Goal: Task Accomplishment & Management: Use online tool/utility

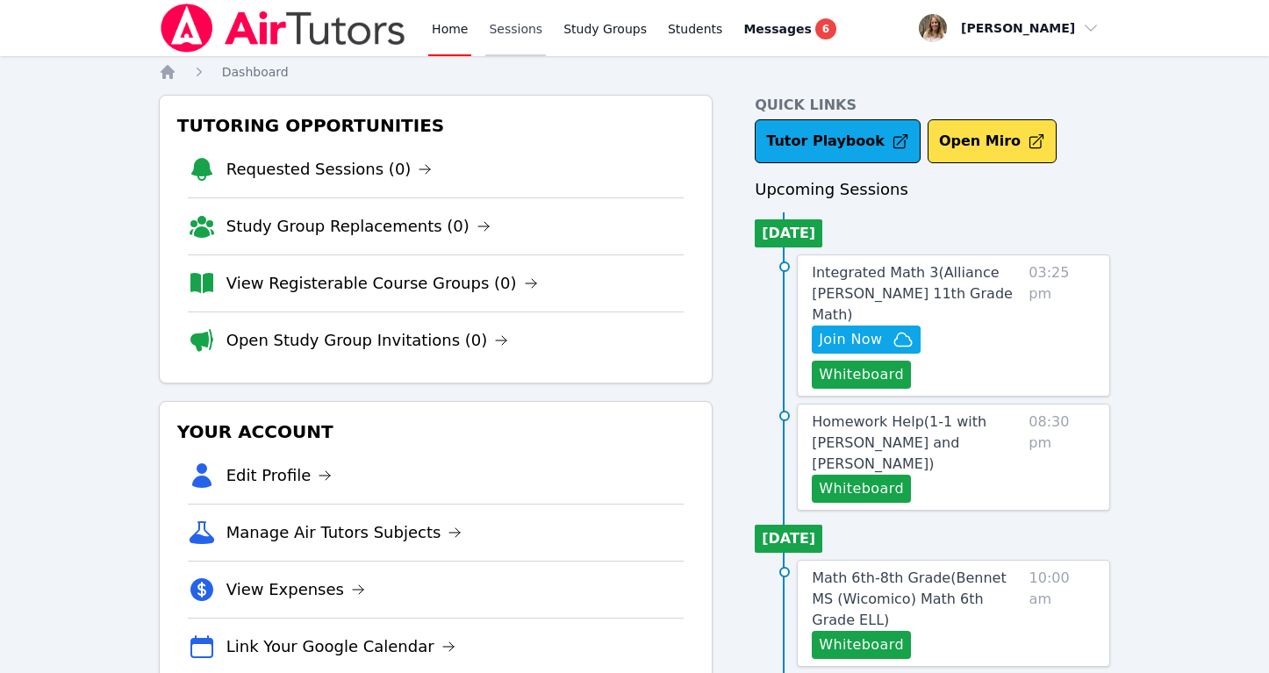
click at [514, 32] on link "Sessions" at bounding box center [515, 28] width 61 height 56
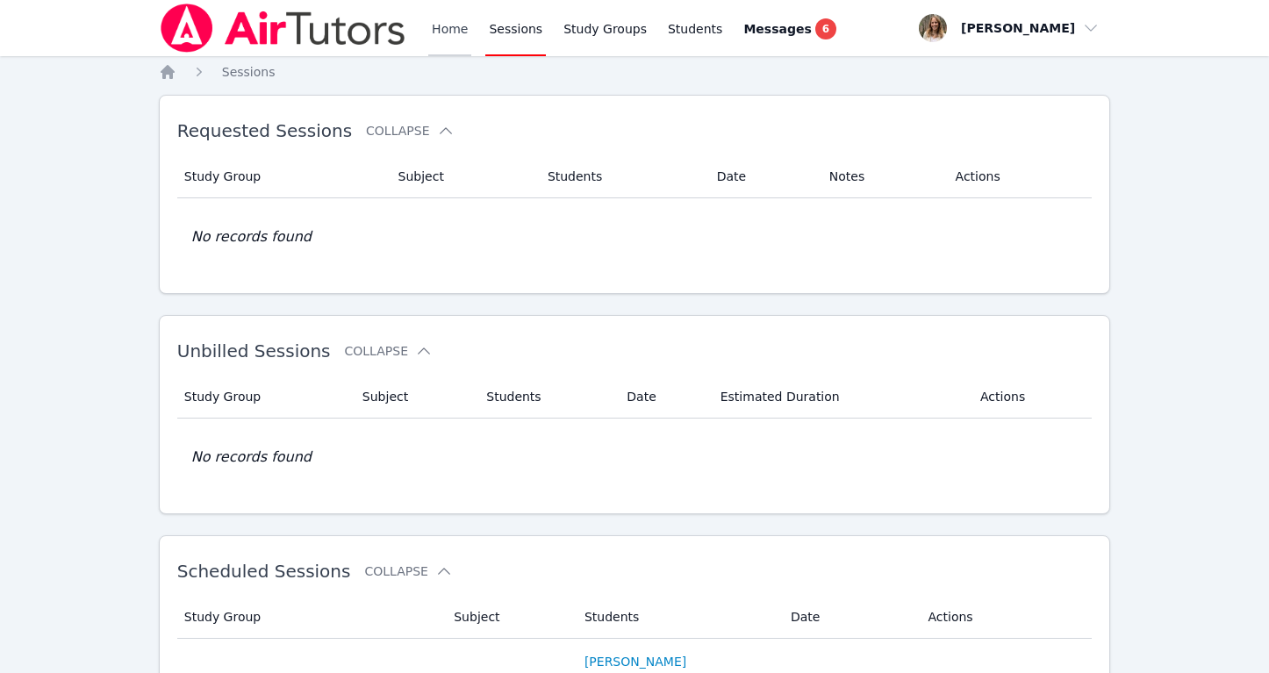
click at [458, 38] on link "Home" at bounding box center [449, 28] width 43 height 56
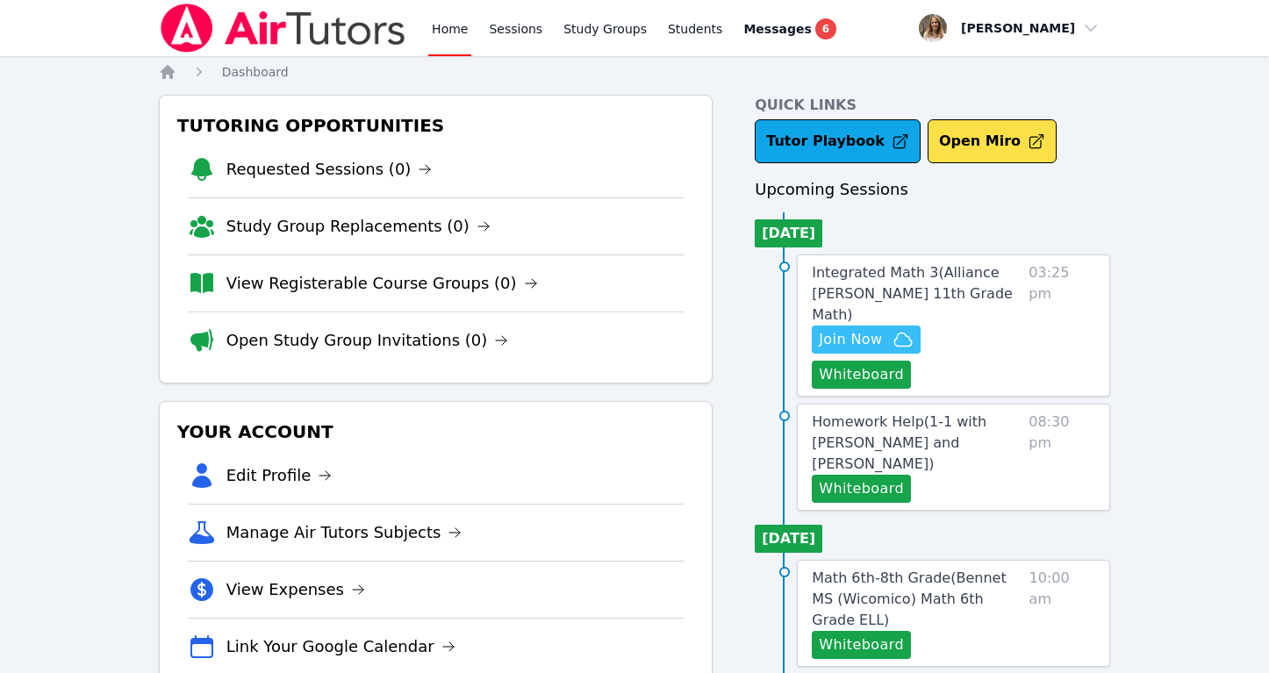
click at [867, 329] on span "Join Now" at bounding box center [850, 339] width 63 height 21
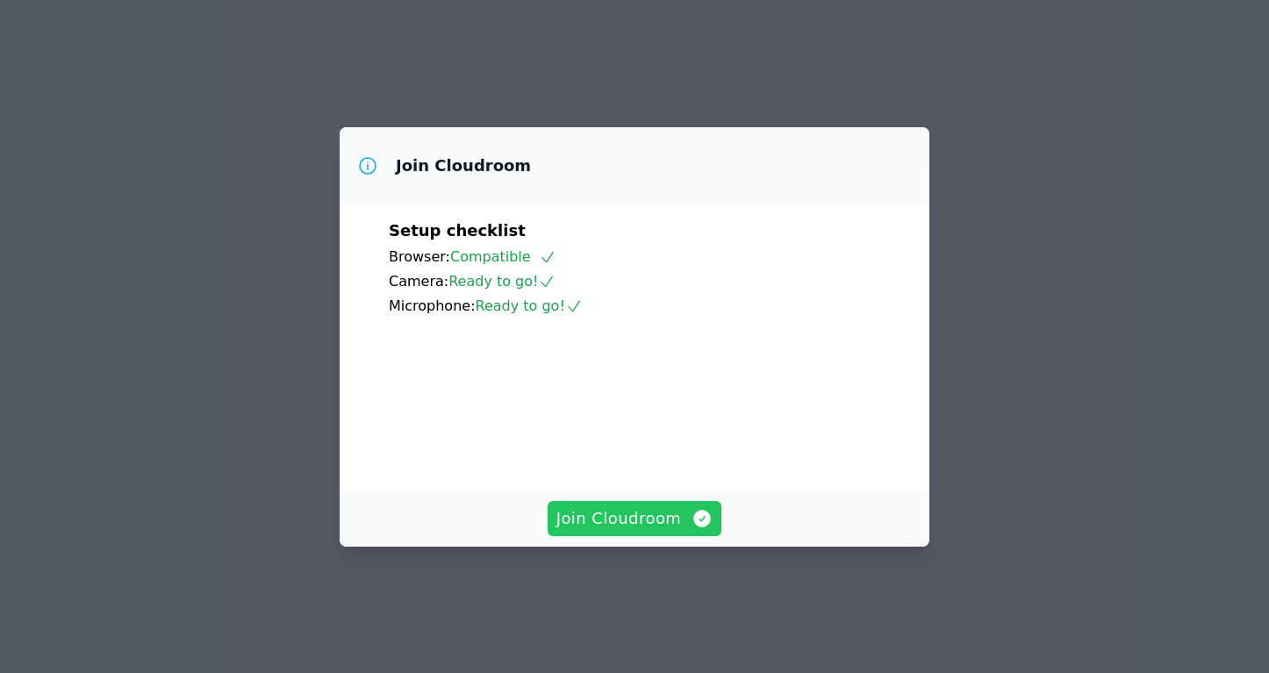
click at [620, 531] on span "Join Cloudroom" at bounding box center [634, 518] width 157 height 25
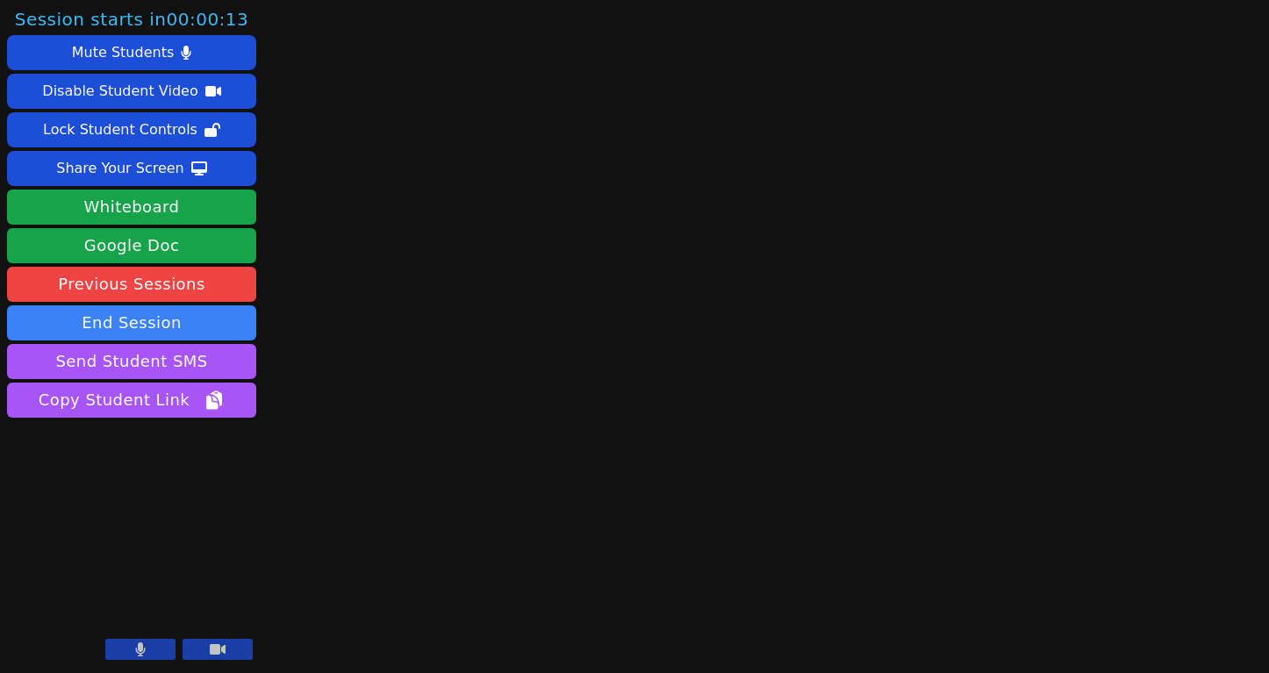
click at [222, 646] on icon at bounding box center [218, 649] width 16 height 14
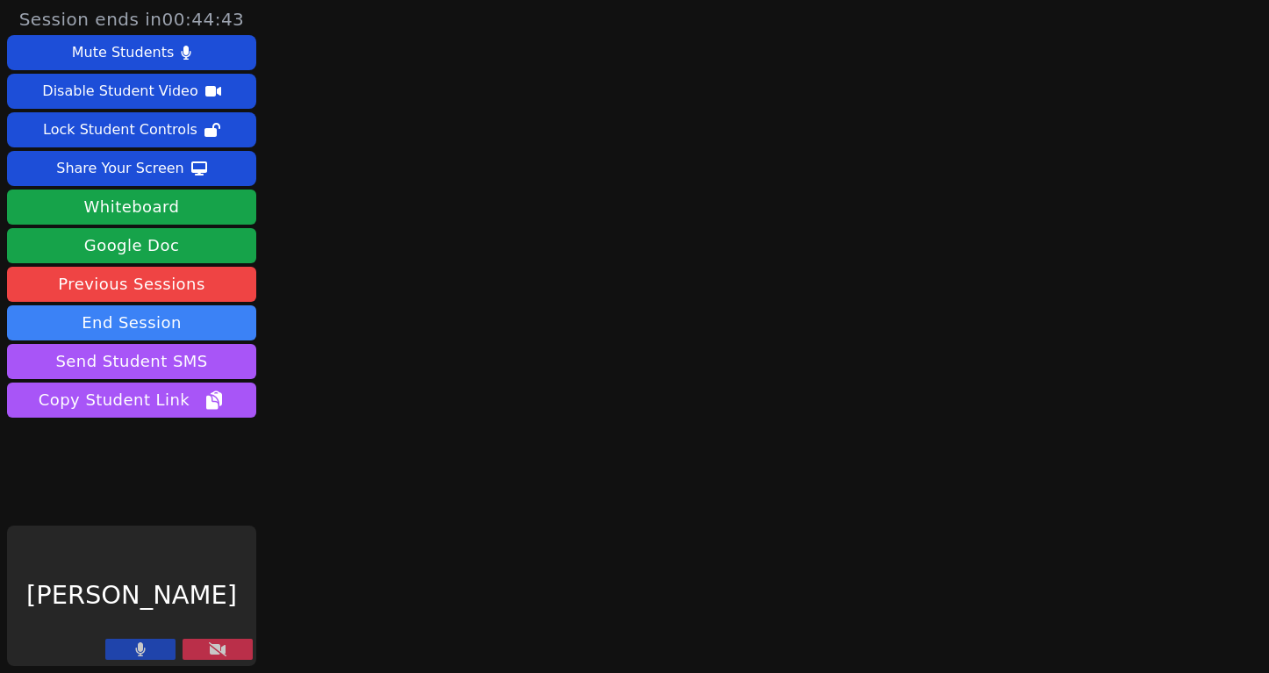
click at [222, 646] on icon at bounding box center [218, 649] width 18 height 14
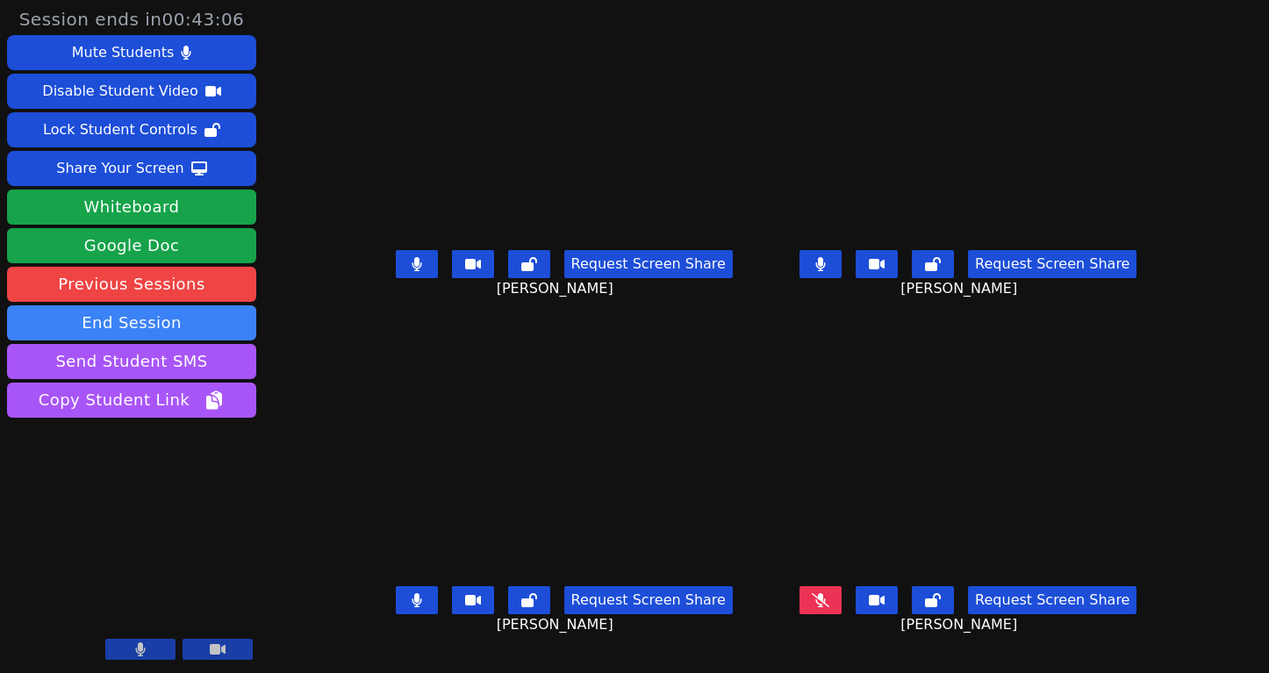
click at [841, 606] on button at bounding box center [820, 600] width 42 height 28
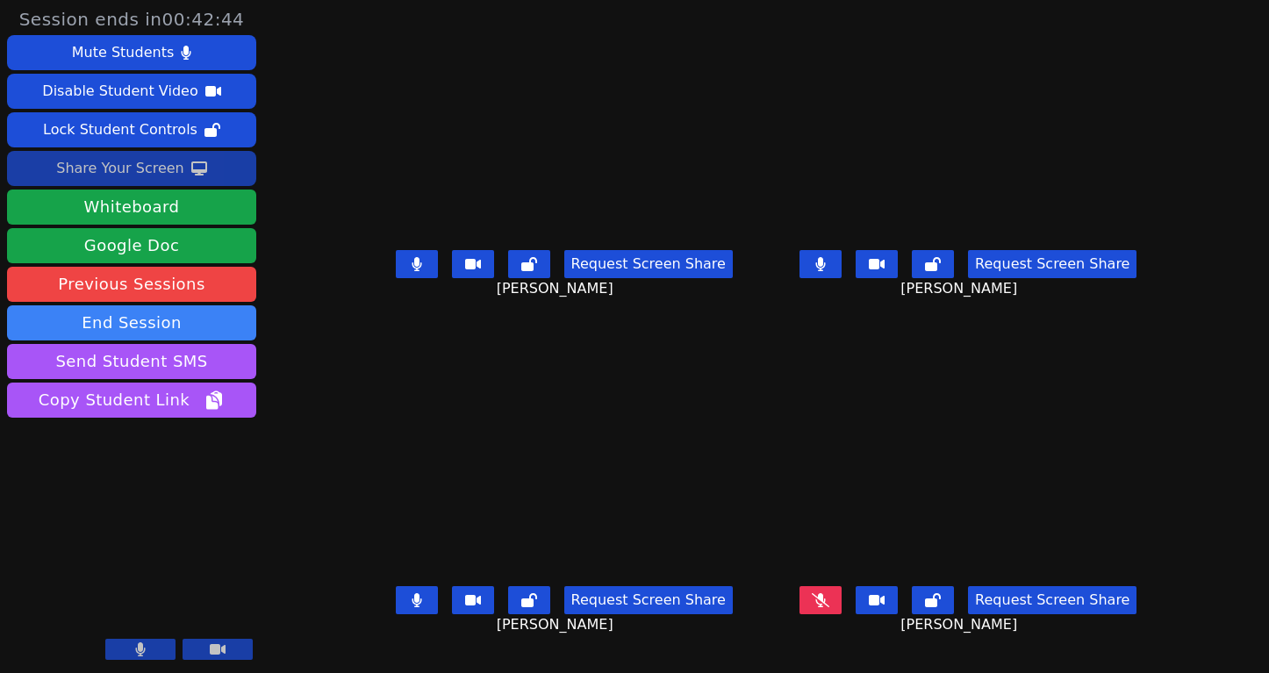
click at [147, 173] on div "Share Your Screen" at bounding box center [120, 168] width 128 height 28
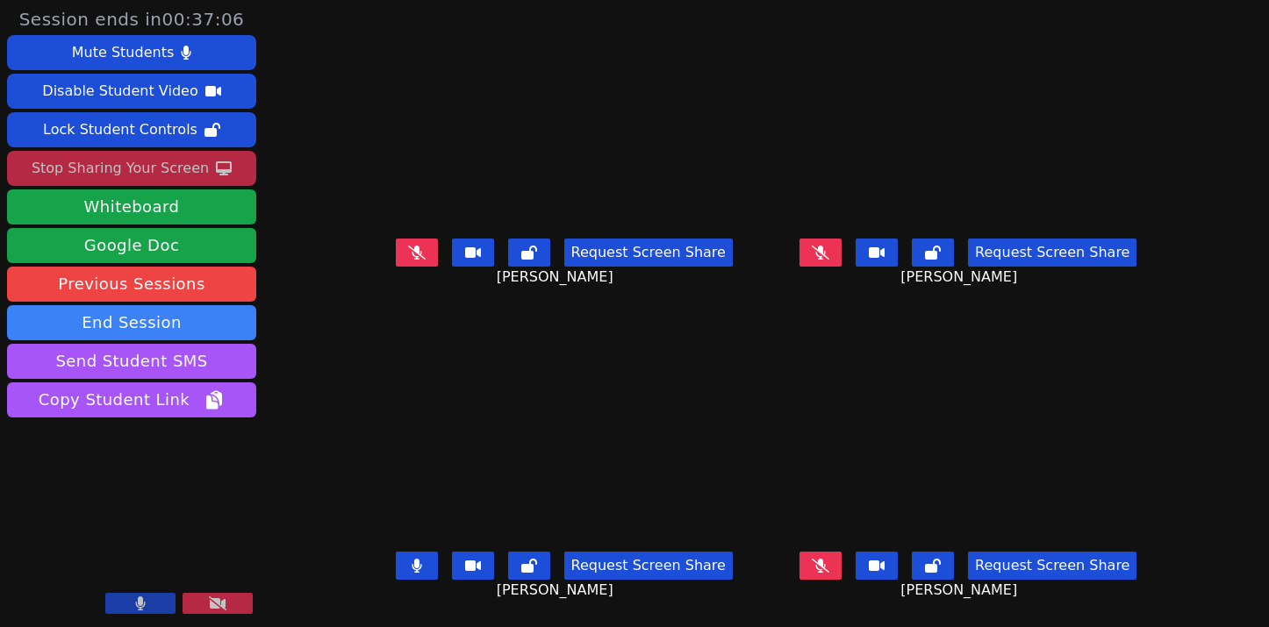
click at [829, 260] on icon at bounding box center [821, 253] width 18 height 14
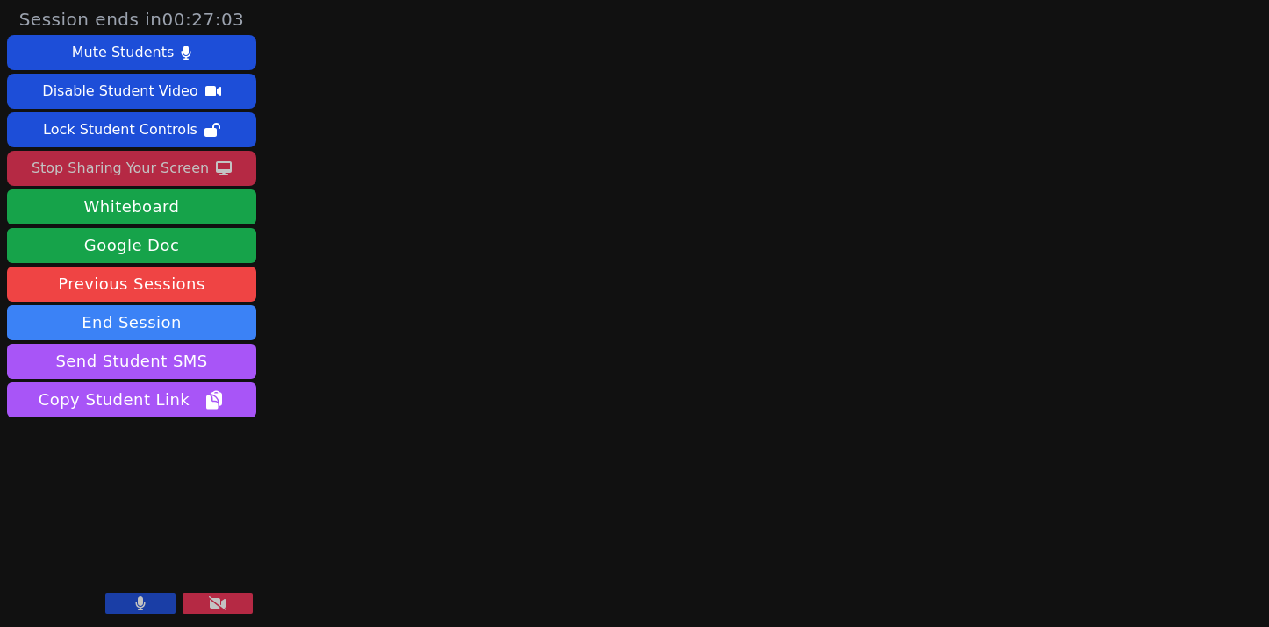
click at [491, 161] on div "Session ends in 00:27:03 Mute Students Disable Student Video Lock Student Contr…" at bounding box center [634, 313] width 1269 height 627
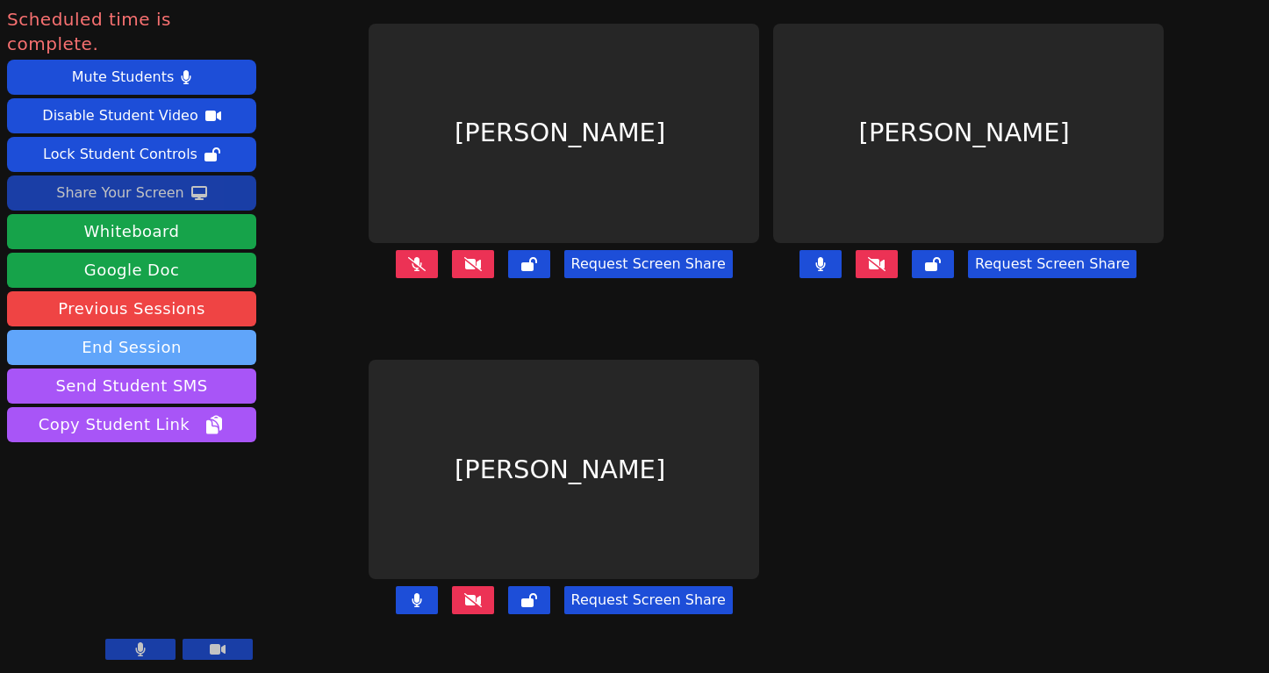
click at [183, 330] on button "End Session" at bounding box center [131, 347] width 249 height 35
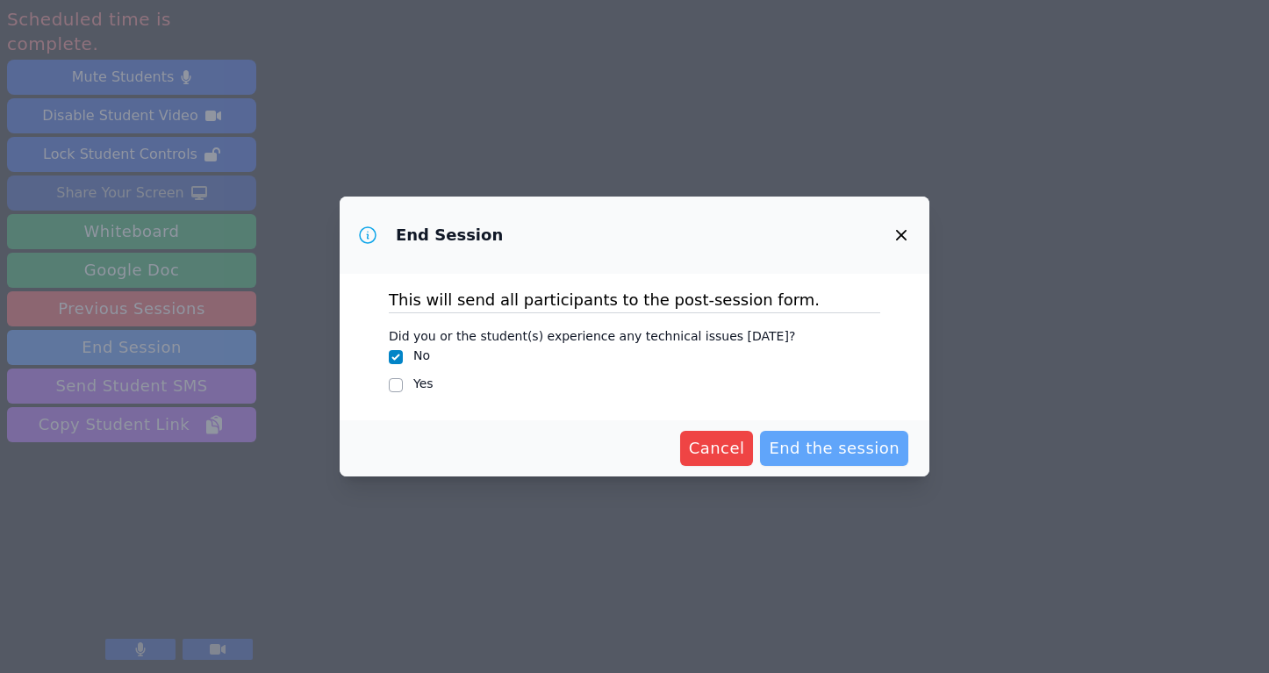
click at [810, 450] on span "End the session" at bounding box center [834, 448] width 131 height 25
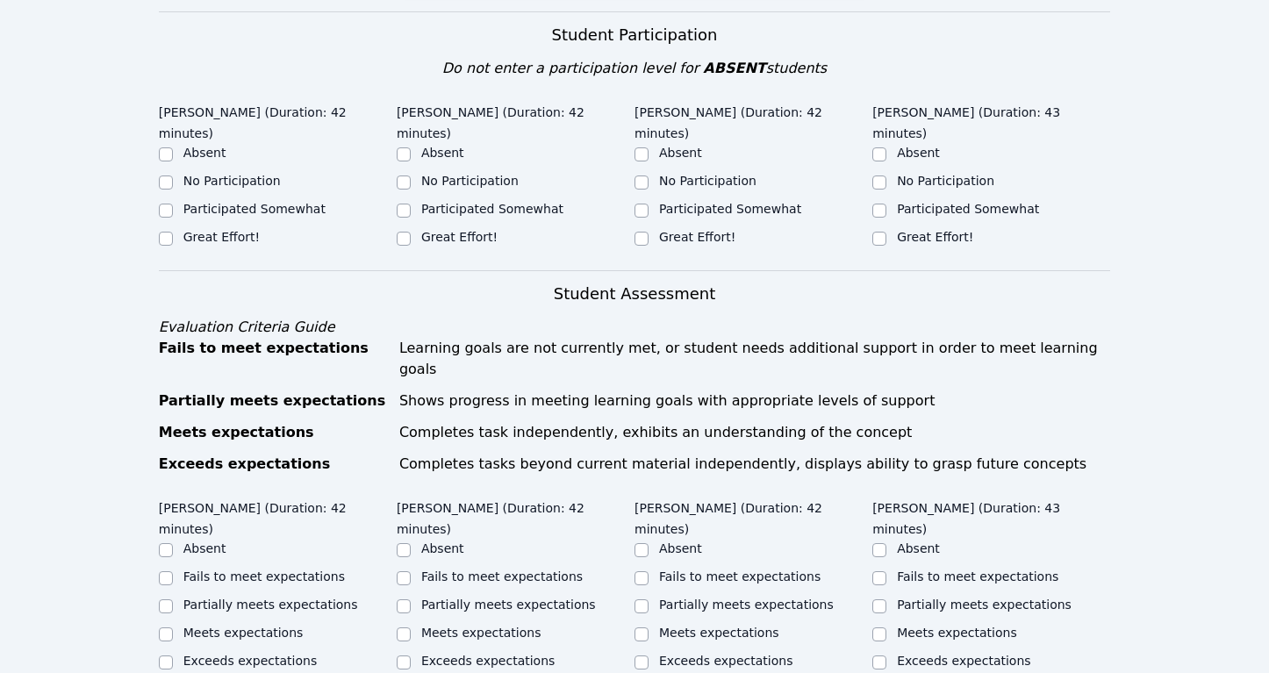
scroll to position [607, 0]
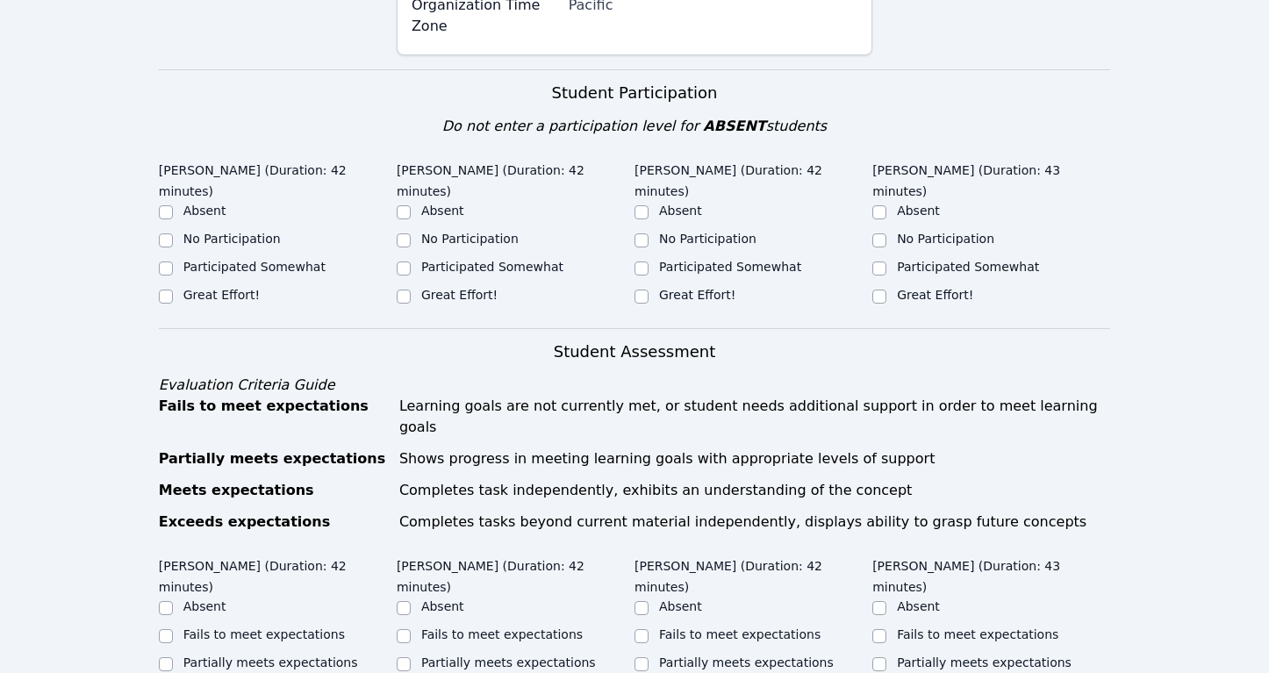
click at [226, 288] on label "Great Effort!" at bounding box center [221, 295] width 76 height 14
click at [173, 290] on input "Great Effort!" at bounding box center [166, 297] width 14 height 14
checkbox input "true"
click at [532, 286] on div "Great Effort!" at bounding box center [516, 296] width 238 height 21
click at [470, 288] on label "Great Effort!" at bounding box center [459, 295] width 76 height 14
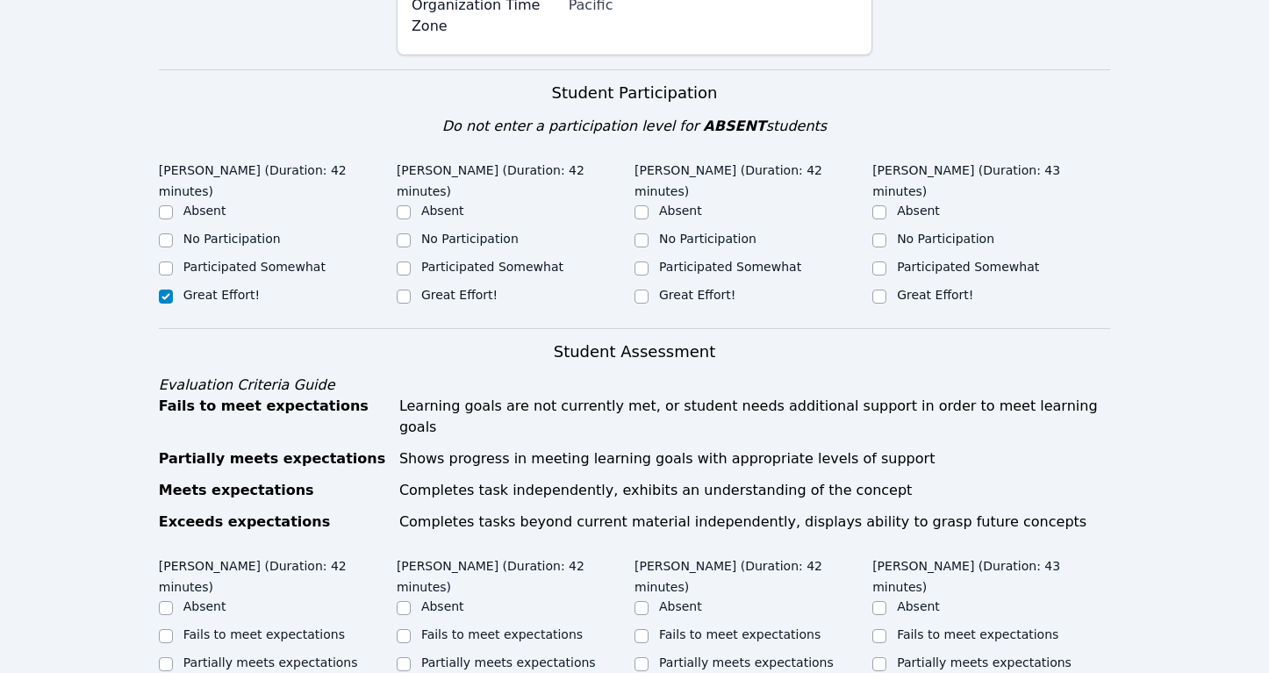
click at [411, 290] on input "Great Effort!" at bounding box center [404, 297] width 14 height 14
checkbox input "true"
click at [694, 288] on label "Great Effort!" at bounding box center [697, 295] width 76 height 14
click at [648, 290] on input "Great Effort!" at bounding box center [641, 297] width 14 height 14
checkbox input "true"
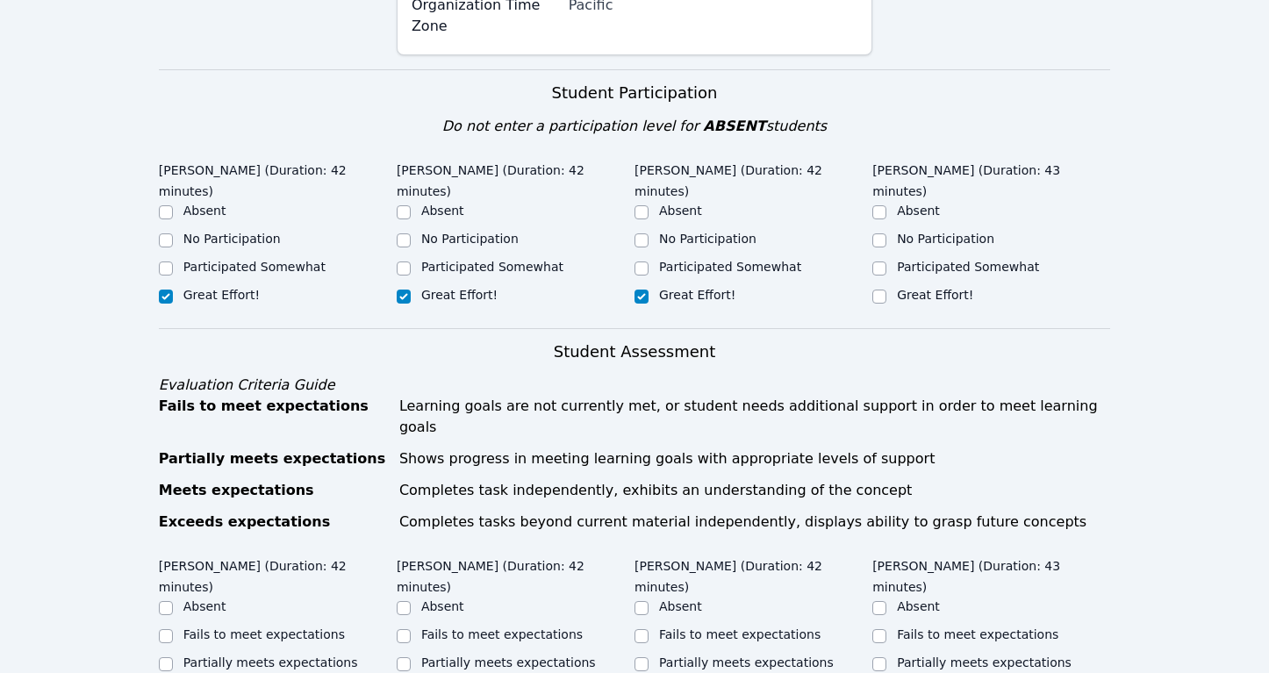
click at [899, 288] on label "Great Effort!" at bounding box center [935, 295] width 76 height 14
click at [886, 290] on input "Great Effort!" at bounding box center [879, 297] width 14 height 14
checkbox input "true"
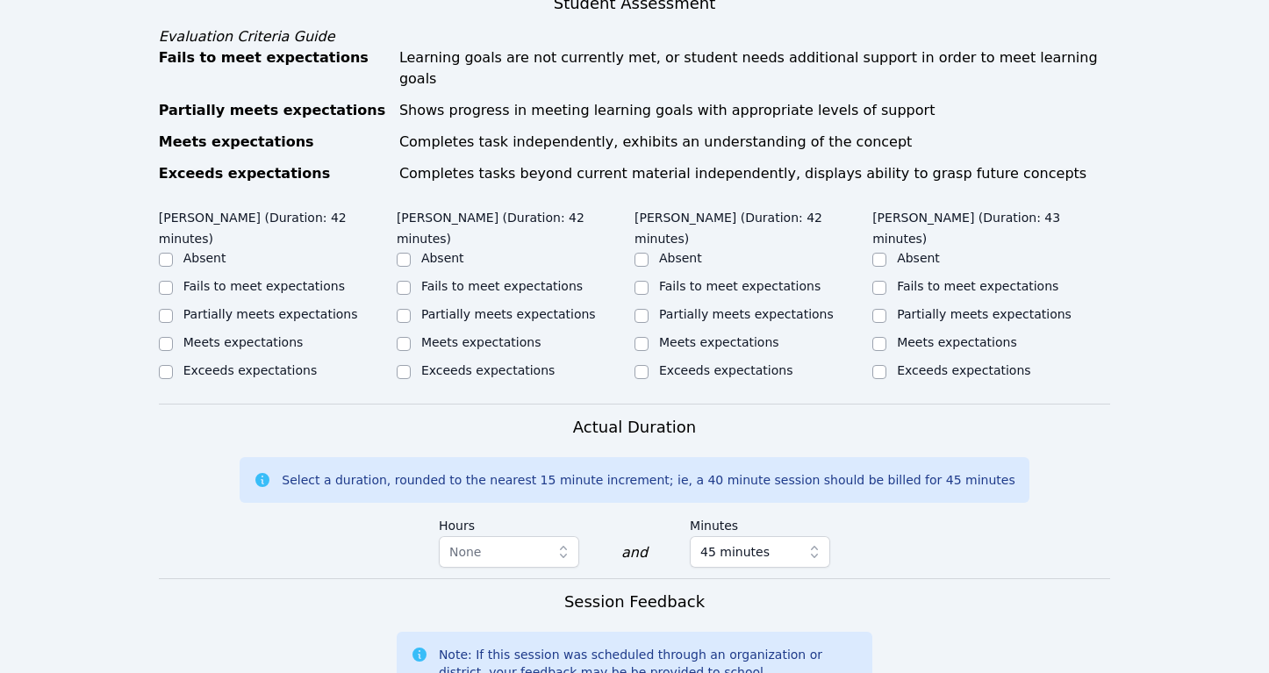
scroll to position [973, 0]
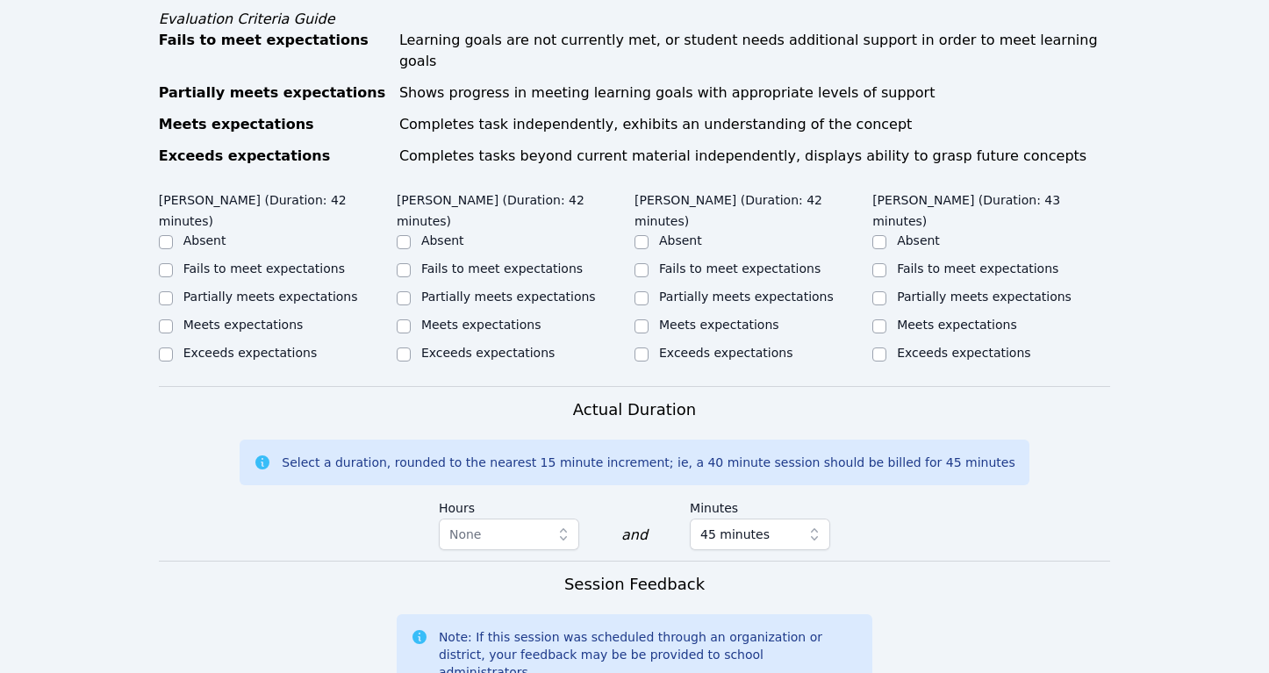
click at [231, 290] on label "Partially meets expectations" at bounding box center [270, 297] width 175 height 14
click at [173, 291] on input "Partially meets expectations" at bounding box center [166, 298] width 14 height 14
checkbox input "true"
click at [422, 318] on label "Meets expectations" at bounding box center [481, 325] width 120 height 14
click at [411, 319] on input "Meets expectations" at bounding box center [404, 326] width 14 height 14
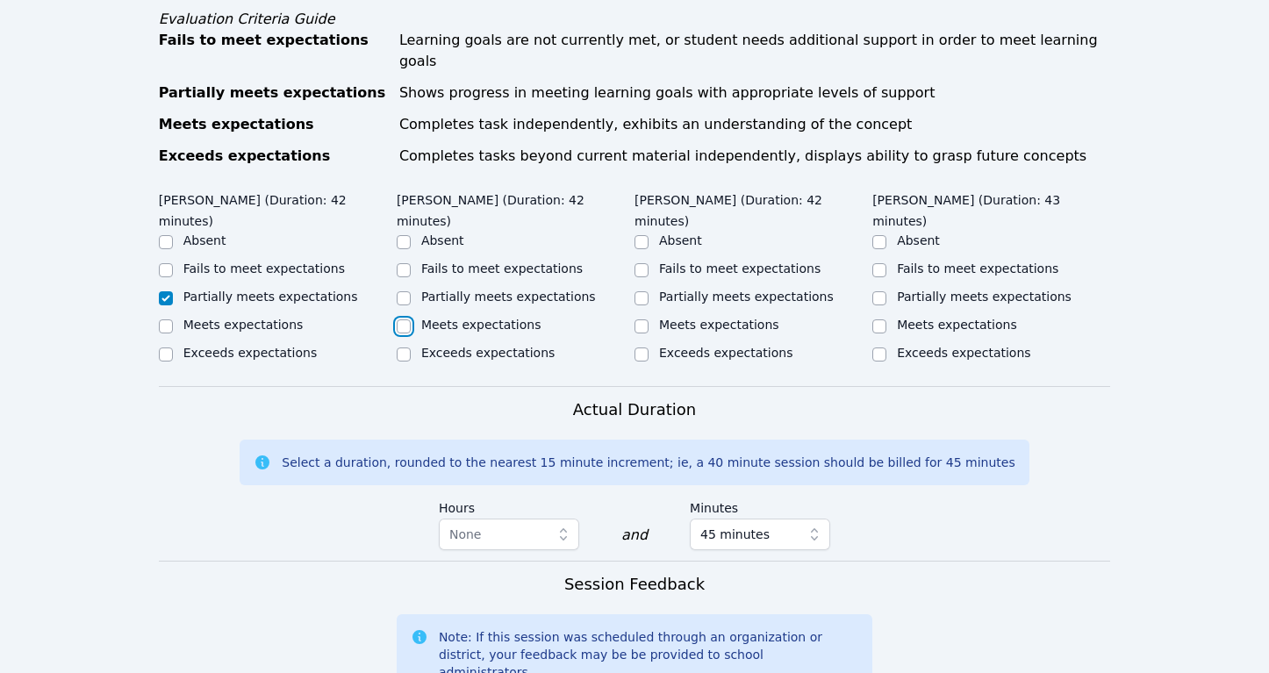
checkbox input "true"
click at [421, 290] on label "Partially meets expectations" at bounding box center [508, 297] width 175 height 14
click at [411, 291] on input "Partially meets expectations" at bounding box center [404, 298] width 14 height 14
checkbox input "true"
checkbox input "false"
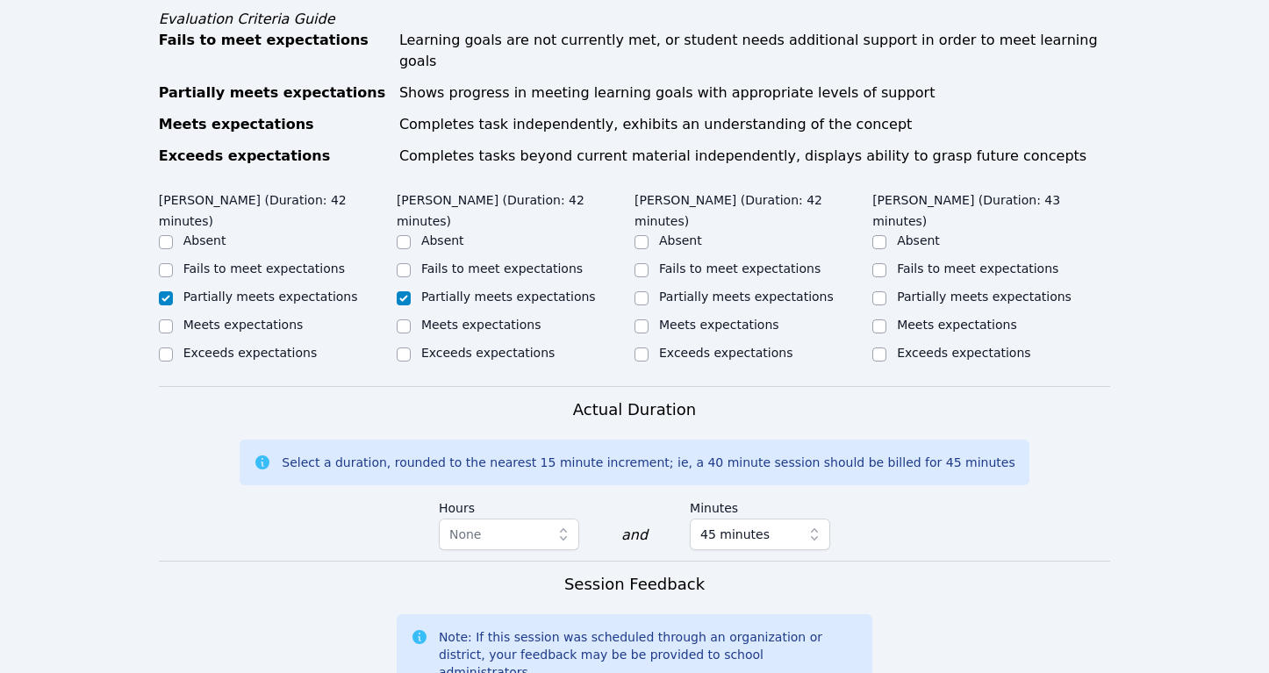
click at [659, 290] on label "Partially meets expectations" at bounding box center [746, 297] width 175 height 14
click at [648, 291] on input "Partially meets expectations" at bounding box center [641, 298] width 14 height 14
checkbox input "true"
click at [878, 319] on input "Meets expectations" at bounding box center [879, 326] width 14 height 14
checkbox input "true"
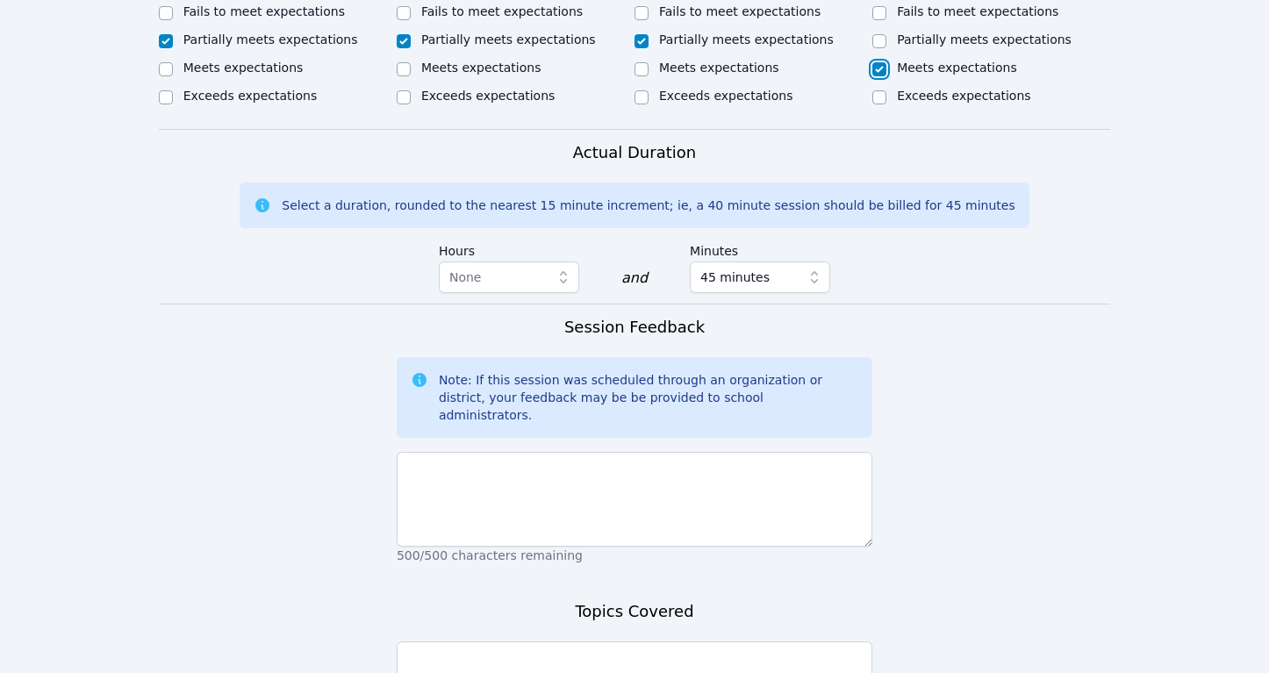
scroll to position [1375, 0]
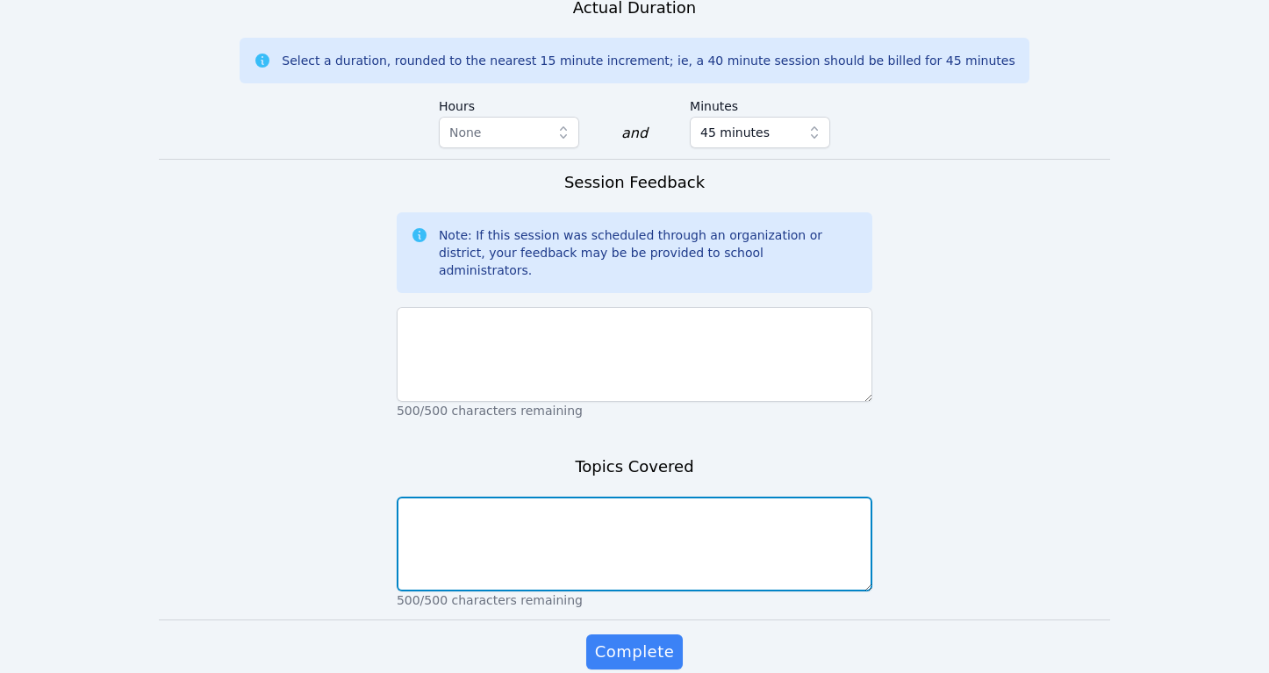
click at [684, 497] on textarea at bounding box center [635, 544] width 476 height 95
click at [409, 497] on textarea "Solving for x" at bounding box center [635, 544] width 476 height 95
type textarea "Weekly packet: Solving for x"
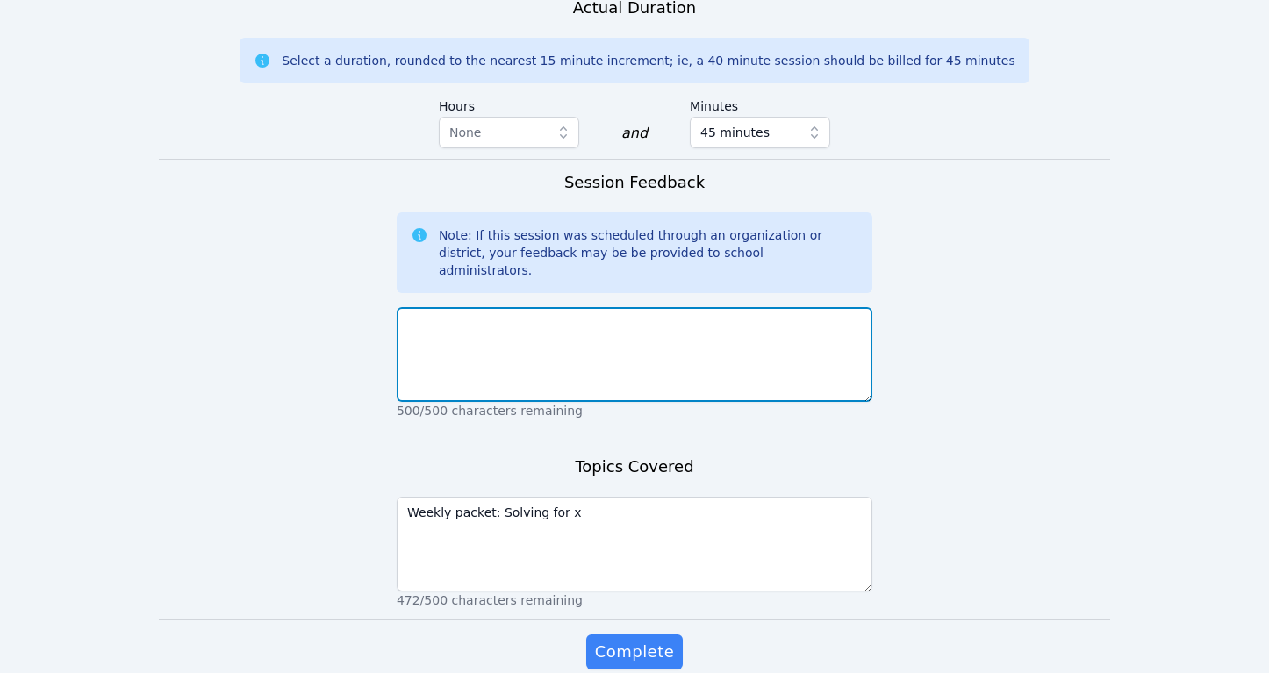
click at [417, 307] on textarea at bounding box center [635, 354] width 476 height 95
click at [702, 307] on textarea "Good session. The students weren't able to get too far because of the power" at bounding box center [635, 354] width 476 height 95
click at [719, 307] on textarea "Good session. The students weren't able to get too far because of the power" at bounding box center [635, 354] width 476 height 95
click at [649, 307] on textarea "Good session. The students weren't able to get too far into the packet [DATE] b…" at bounding box center [635, 354] width 476 height 95
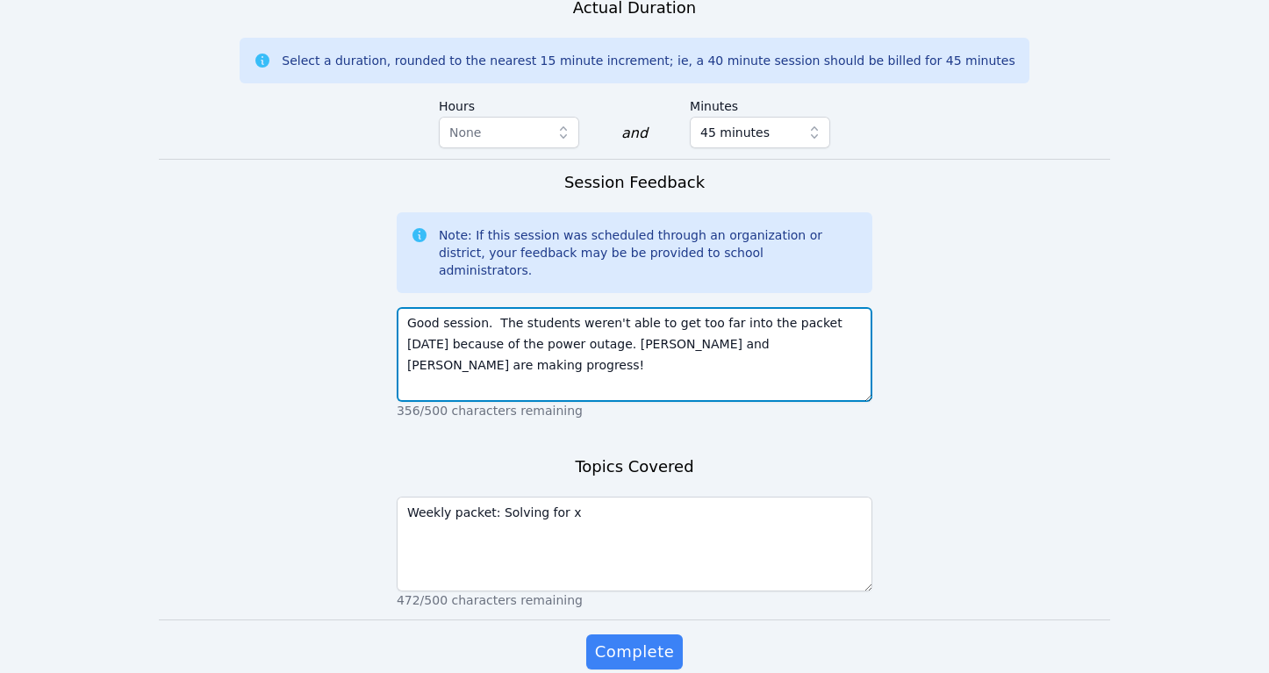
drag, startPoint x: 741, startPoint y: 262, endPoint x: 685, endPoint y: 262, distance: 56.2
click at [685, 307] on textarea "Good session. The students weren't able to get too far into the packet [DATE] b…" at bounding box center [635, 354] width 476 height 95
click at [770, 307] on textarea "Good session. The students weren't able to get too far into the packet [DATE] b…" at bounding box center [635, 354] width 476 height 95
click at [616, 307] on textarea "Good session. The students weren't able to get too far into the packet [DATE] b…" at bounding box center [635, 354] width 476 height 95
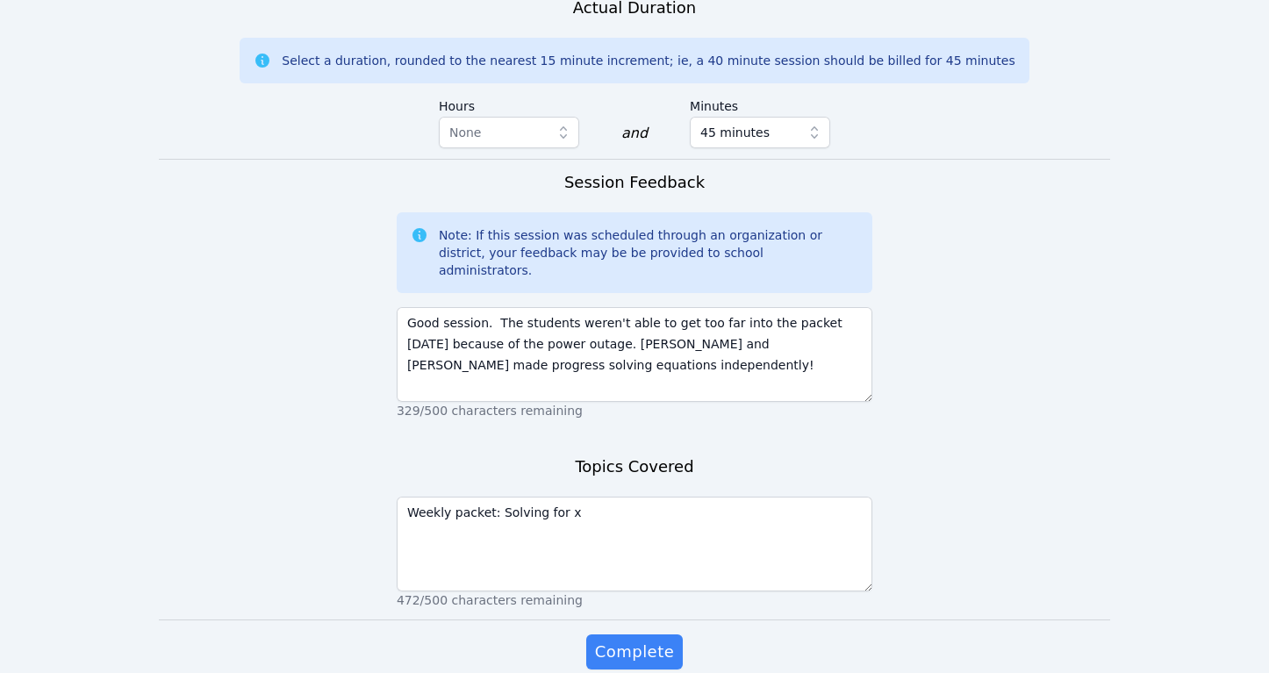
click at [904, 241] on form "Student Participation Do not enter a participation level for ABSENT students [P…" at bounding box center [635, 3] width 952 height 1403
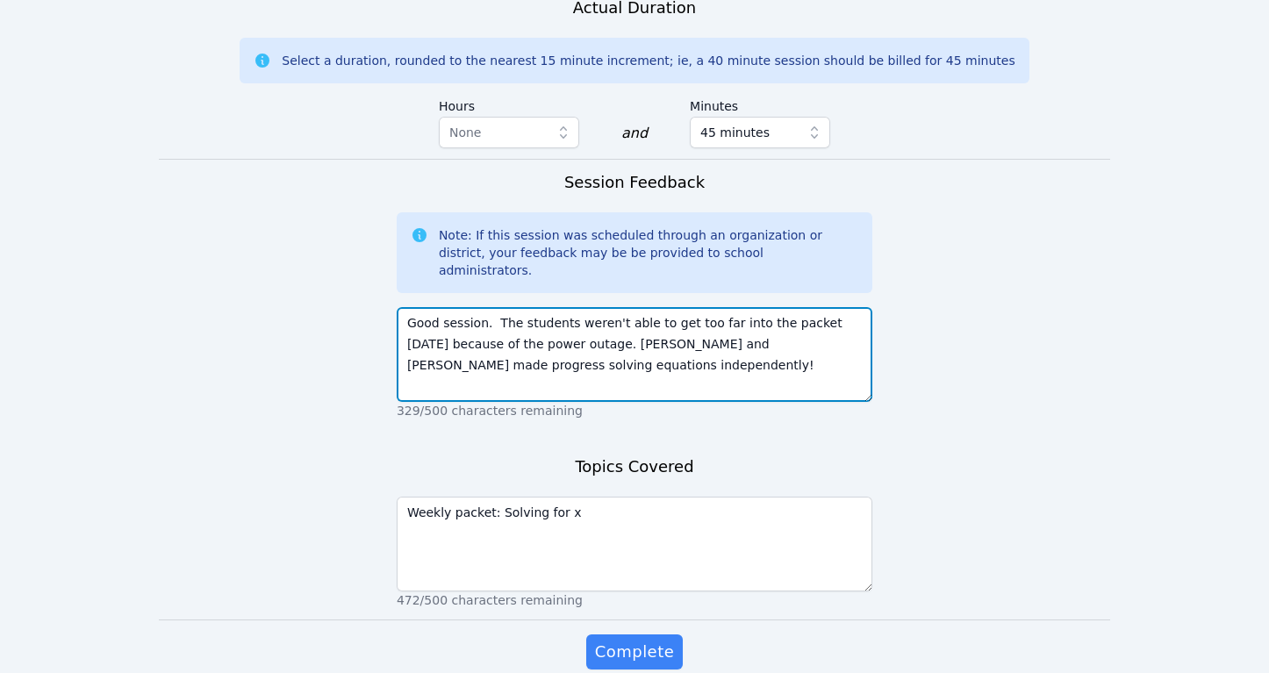
click at [616, 307] on textarea "Good session. The students weren't able to get too far into the packet [DATE] b…" at bounding box center [635, 354] width 476 height 95
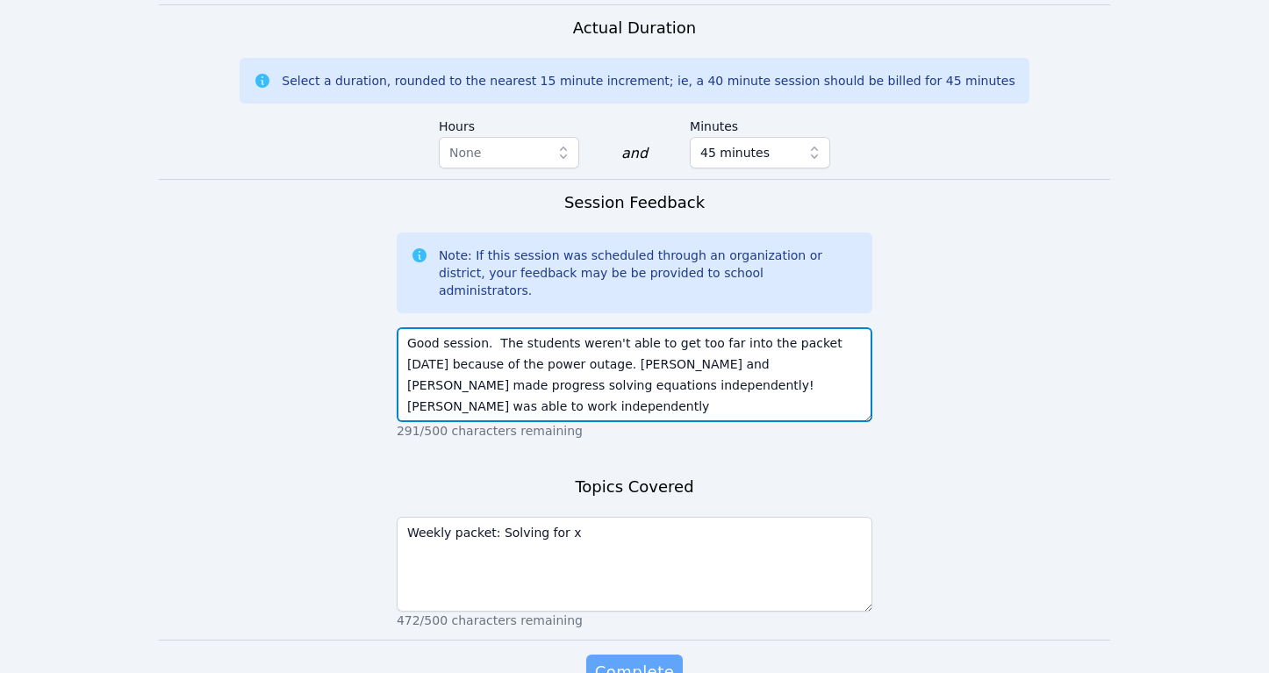
type textarea "Good session. The students weren't able to get too far into the packet [DATE] b…"
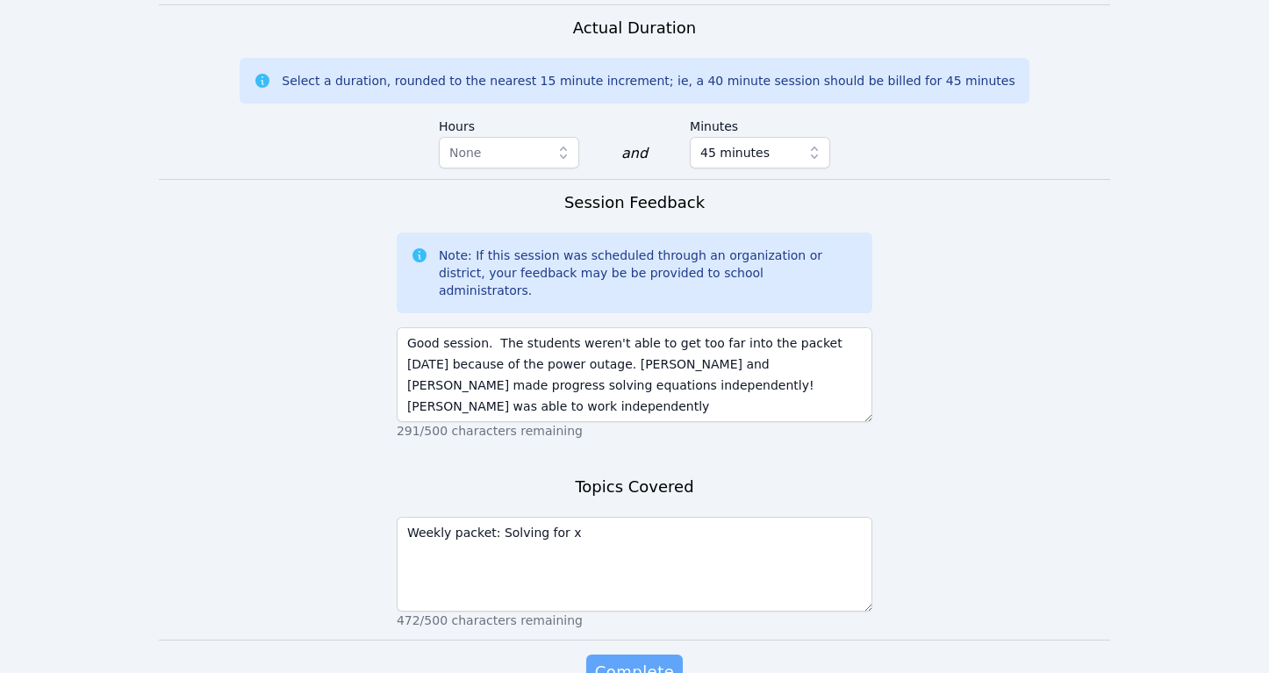
click at [641, 660] on span "Complete" at bounding box center [634, 672] width 79 height 25
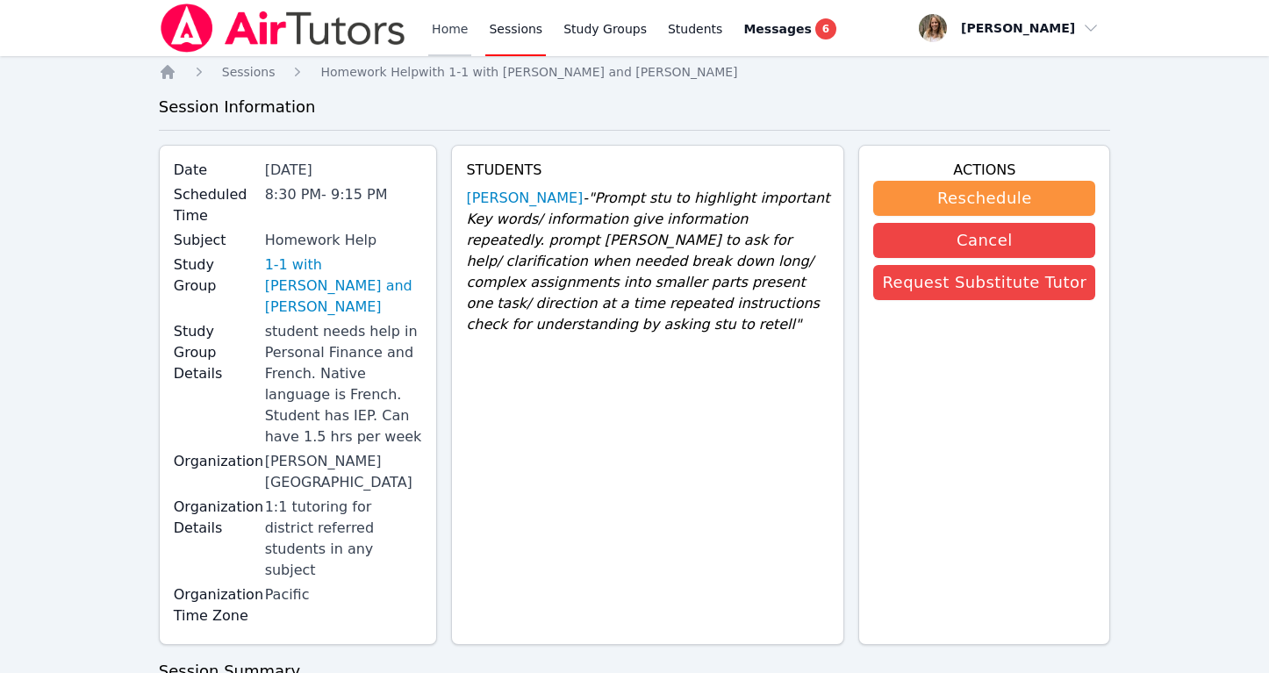
click at [453, 30] on link "Home" at bounding box center [449, 28] width 43 height 56
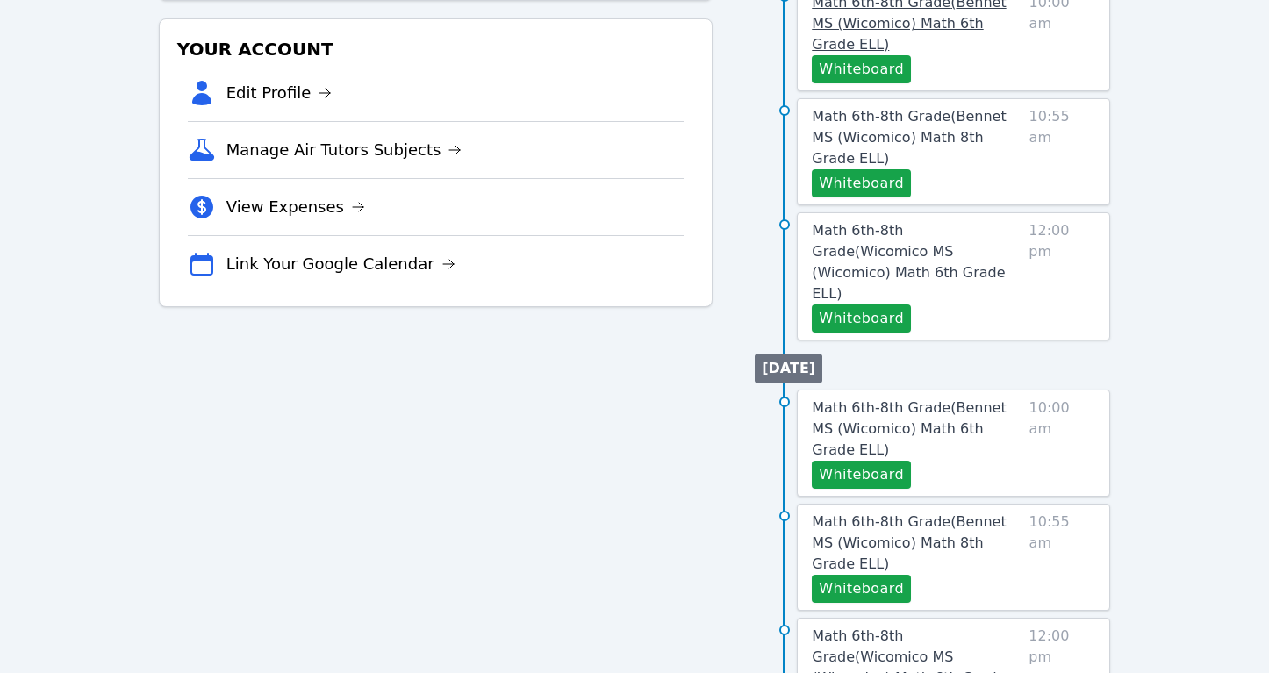
scroll to position [502, 0]
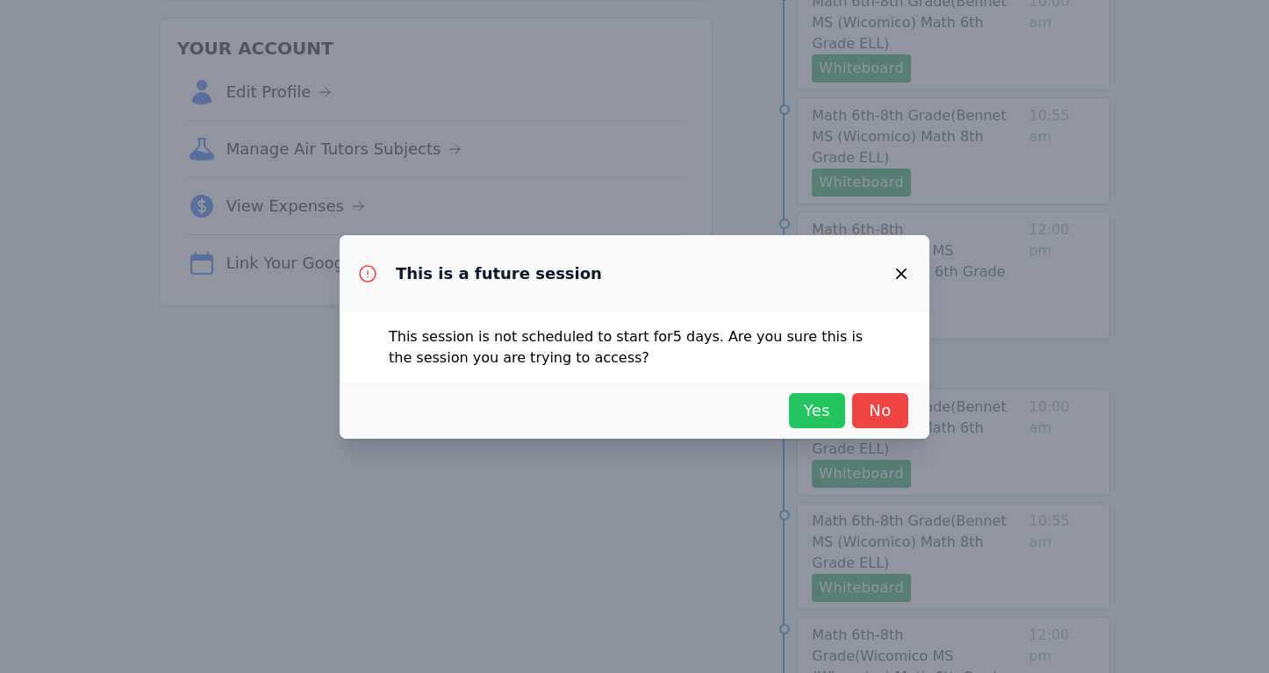
click at [824, 401] on span "Yes" at bounding box center [817, 410] width 39 height 25
